Goal: Information Seeking & Learning: Learn about a topic

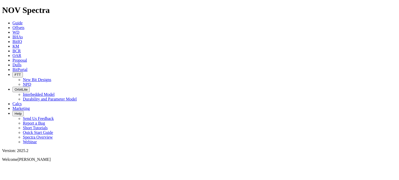
click at [12, 25] on icon at bounding box center [12, 27] width 0 height 4
